Goal: Task Accomplishment & Management: Use online tool/utility

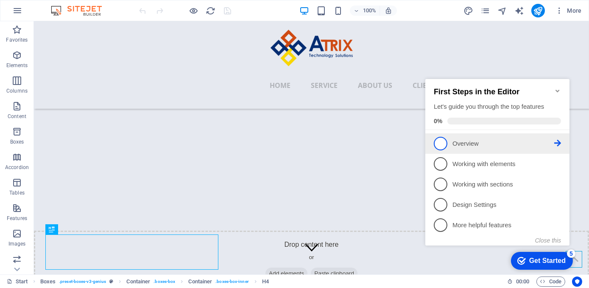
click at [457, 142] on p "Overview - incomplete" at bounding box center [503, 143] width 102 height 9
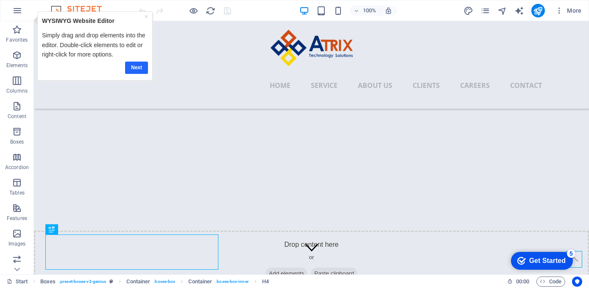
click at [140, 70] on link "Next" at bounding box center [136, 67] width 23 height 12
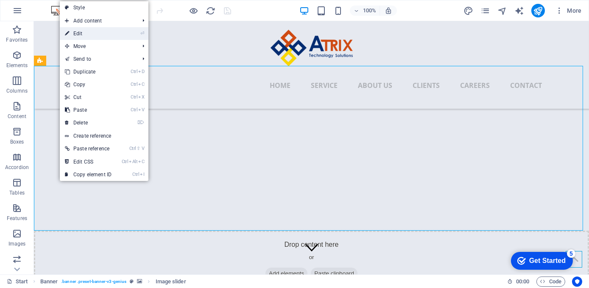
click at [82, 34] on link "⏎ Edit" at bounding box center [88, 33] width 57 height 13
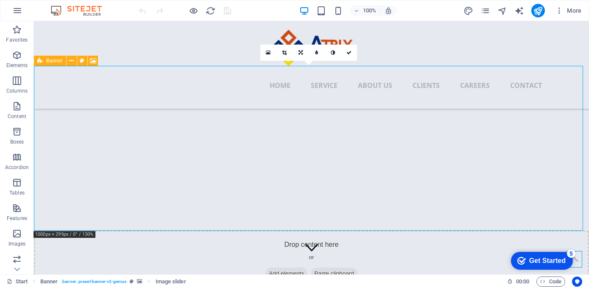
click at [265, 267] on span "Add elements" at bounding box center [286, 273] width 42 height 12
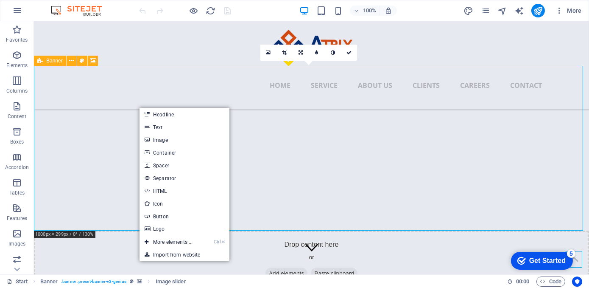
click at [87, 230] on div "Drop content here or Add elements Paste clipboard" at bounding box center [311, 260] width 555 height 60
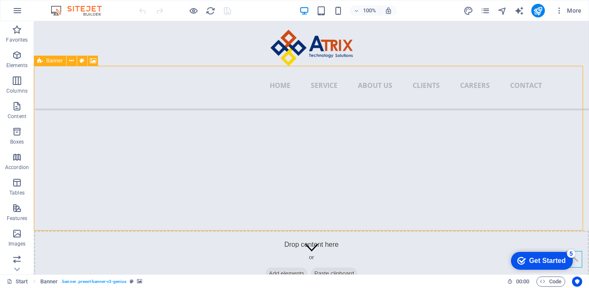
click at [79, 230] on div "Drop content here or Add elements Paste clipboard" at bounding box center [311, 260] width 555 height 60
drag, startPoint x: 98, startPoint y: 95, endPoint x: 133, endPoint y: 111, distance: 38.3
click at [133, 230] on div "Drop content here or Add elements Paste clipboard" at bounding box center [311, 260] width 555 height 60
click at [54, 230] on div "Drop content here or Add elements Paste clipboard" at bounding box center [311, 260] width 555 height 60
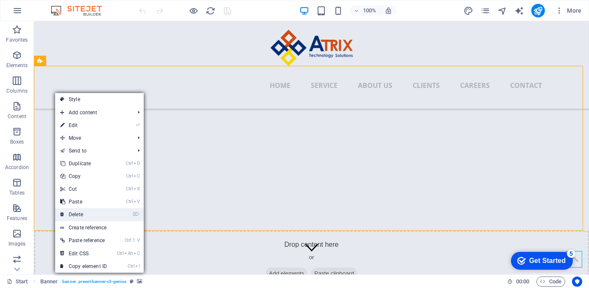
click at [79, 212] on link "⌦ Delete" at bounding box center [83, 214] width 57 height 13
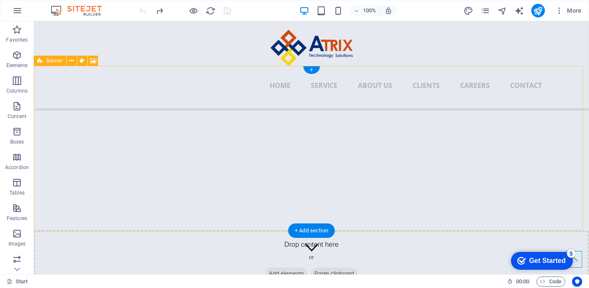
click at [222, 230] on div "Drop content here or Add elements Paste clipboard" at bounding box center [311, 260] width 555 height 60
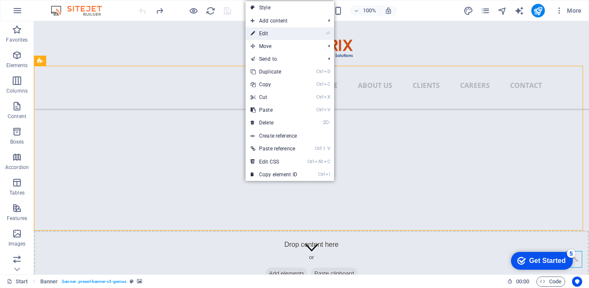
click at [260, 34] on link "⏎ Edit" at bounding box center [274, 33] width 57 height 13
select select "vh"
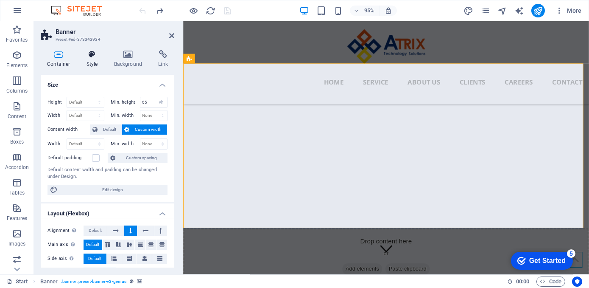
click at [92, 62] on h4 "Style" at bounding box center [94, 59] width 28 height 18
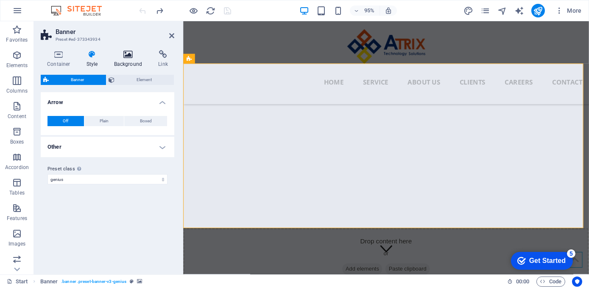
click at [120, 60] on h4 "Background" at bounding box center [130, 59] width 45 height 18
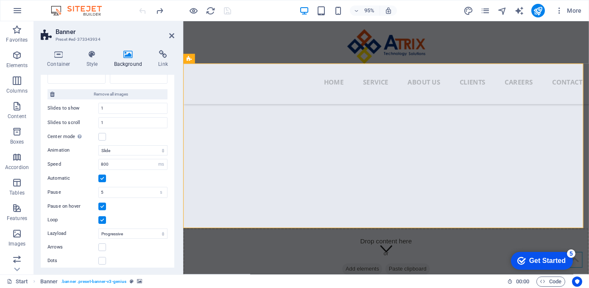
scroll to position [164, 0]
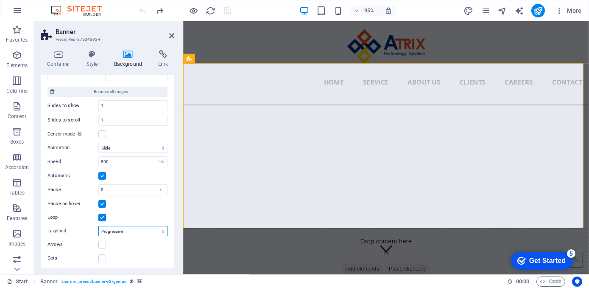
click at [127, 229] on select "Off On demand Progressive" at bounding box center [132, 231] width 69 height 10
select select
click at [98, 226] on select "Off On demand Progressive" at bounding box center [132, 231] width 69 height 10
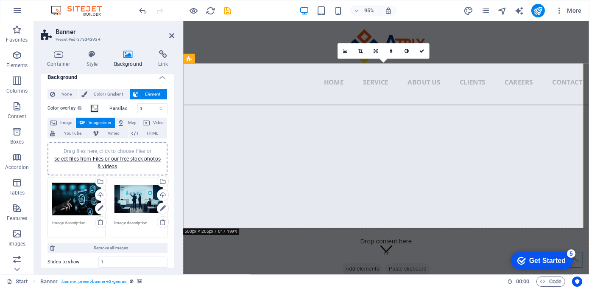
scroll to position [0, 0]
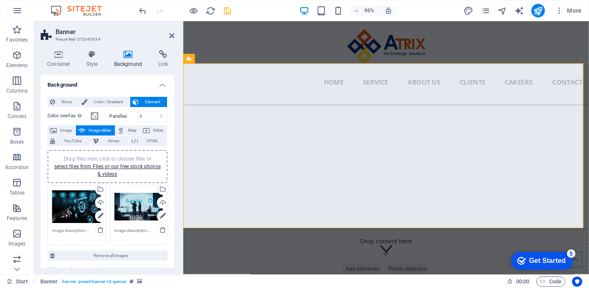
click at [229, 13] on icon "save" at bounding box center [228, 11] width 10 height 10
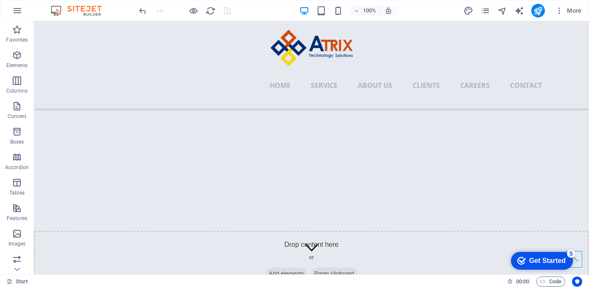
click at [86, 9] on img at bounding box center [81, 11] width 64 height 10
click at [91, 15] on img at bounding box center [81, 11] width 64 height 10
click at [20, 11] on icon "button" at bounding box center [17, 11] width 10 height 10
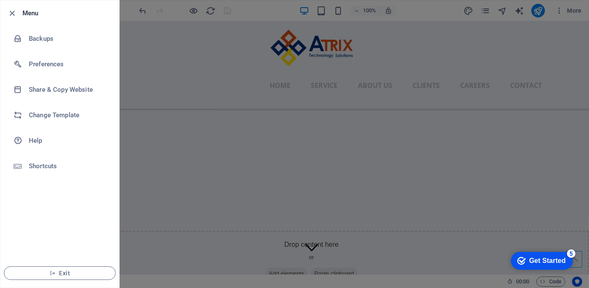
click at [39, 16] on h6 "Menu" at bounding box center [67, 13] width 90 height 10
click at [560, 8] on div at bounding box center [294, 144] width 589 height 288
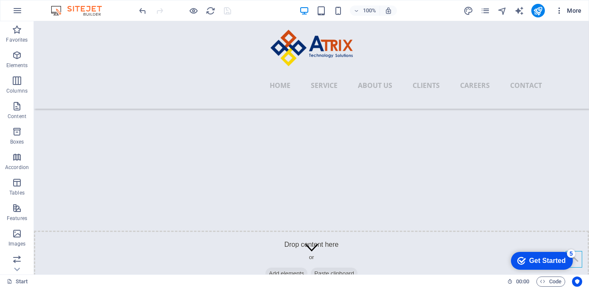
click at [567, 11] on span "More" at bounding box center [568, 10] width 27 height 8
